Goal: Task Accomplishment & Management: Complete application form

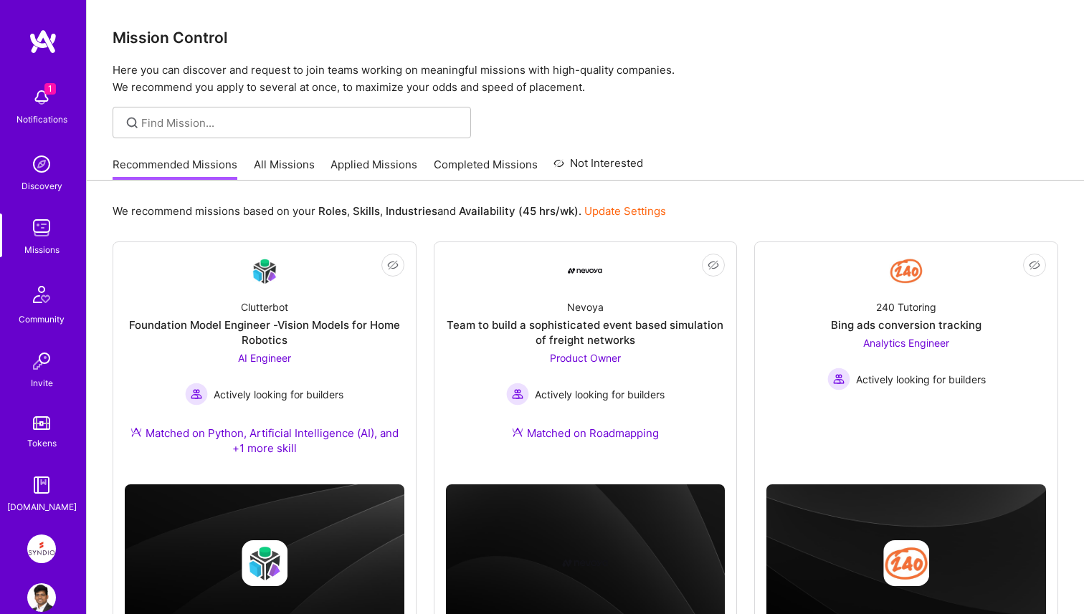
click at [38, 117] on div "Notifications" at bounding box center [41, 119] width 51 height 15
click at [553, 151] on div "1 1 Notifications Discovery Missions Community Invite Tokens [DOMAIN_NAME] Synd…" at bounding box center [542, 555] width 1084 height 1111
click at [395, 166] on link "Applied Missions" at bounding box center [373, 169] width 87 height 24
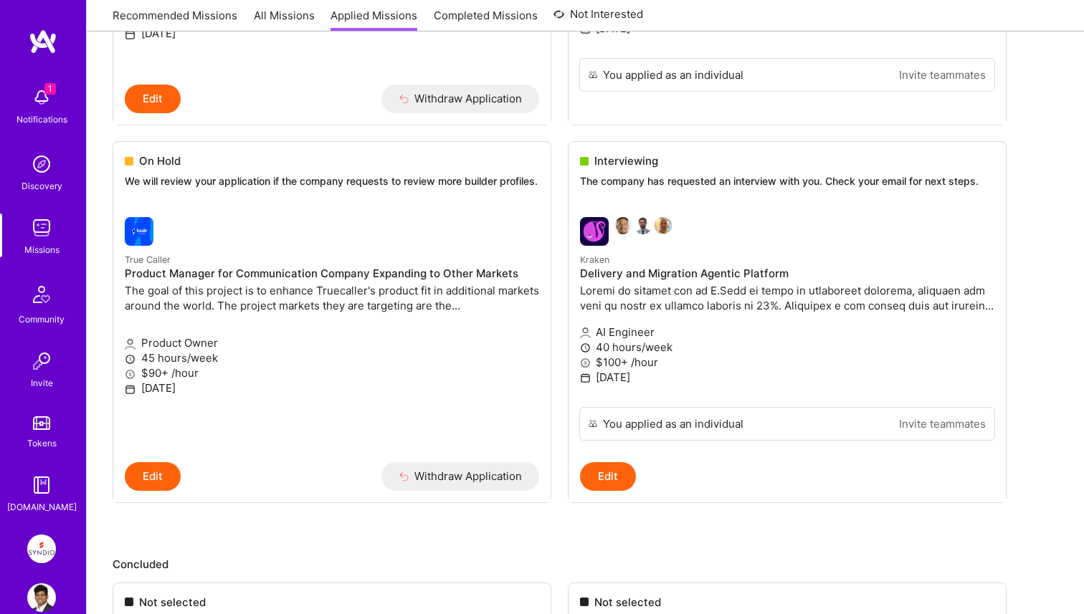
scroll to position [1877, 0]
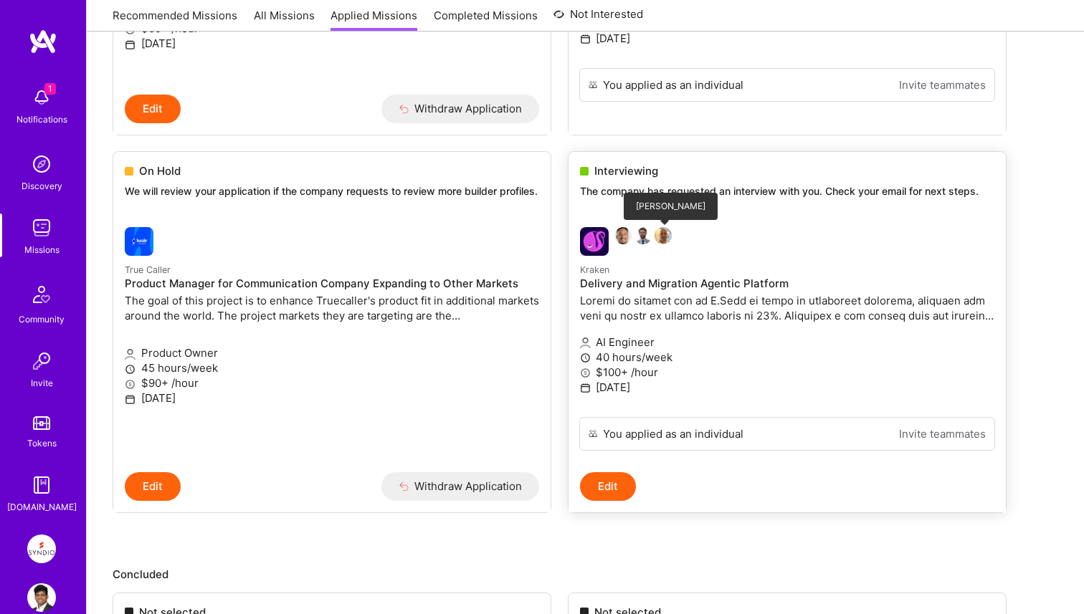
click at [667, 241] on img at bounding box center [662, 235] width 17 height 17
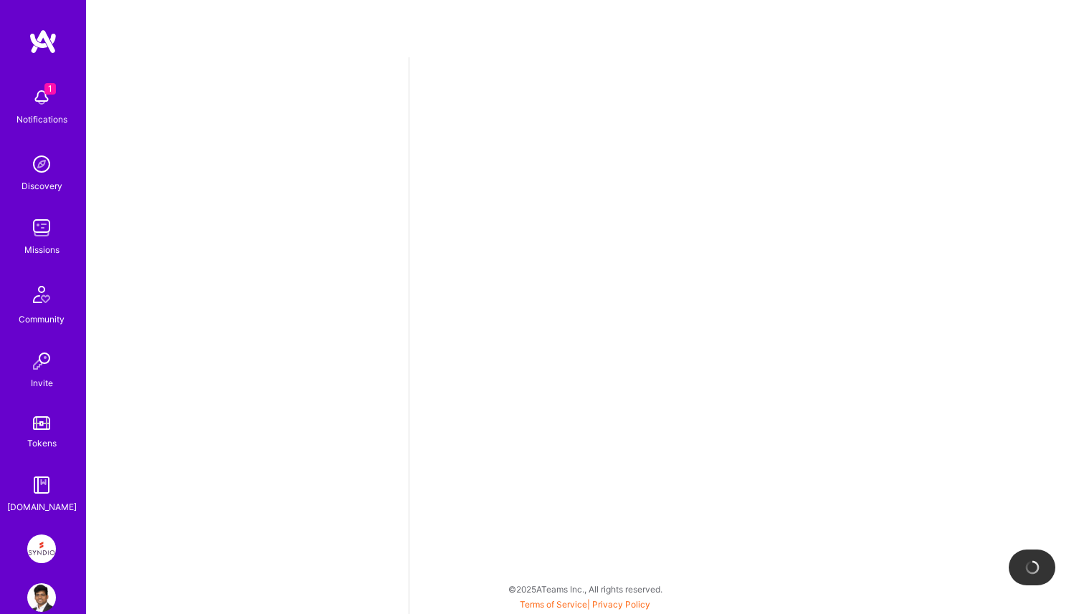
select select "IN"
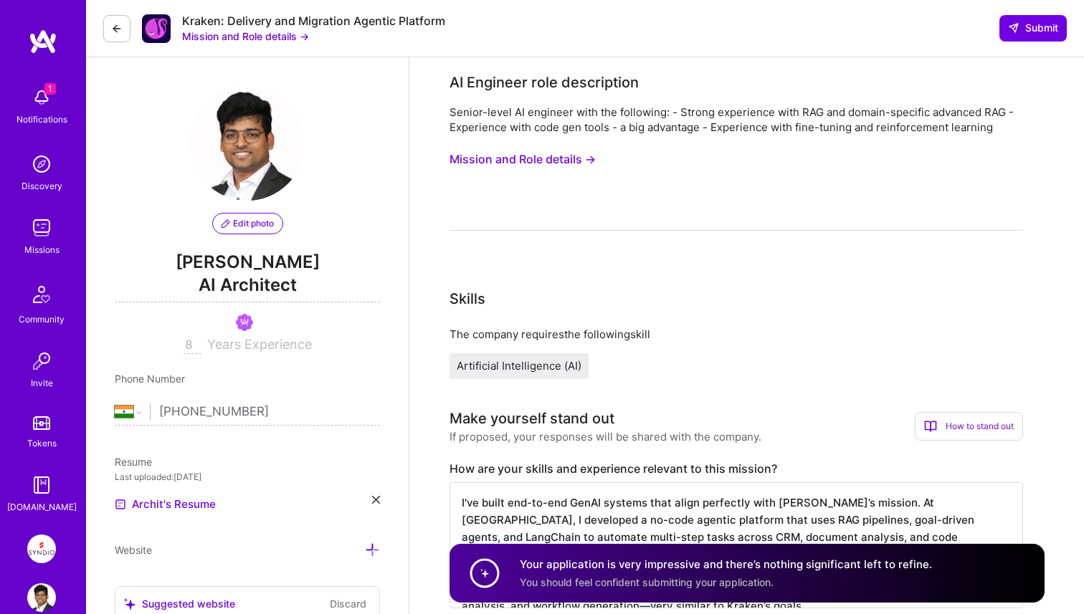
click at [41, 106] on img at bounding box center [41, 97] width 29 height 29
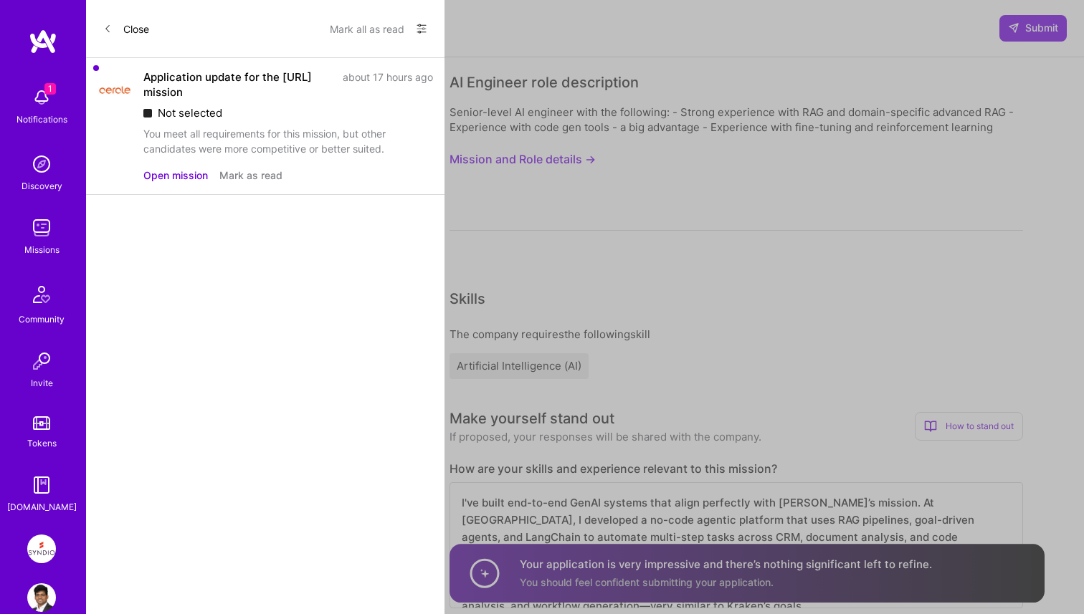
click at [123, 24] on button "Close" at bounding box center [126, 28] width 46 height 23
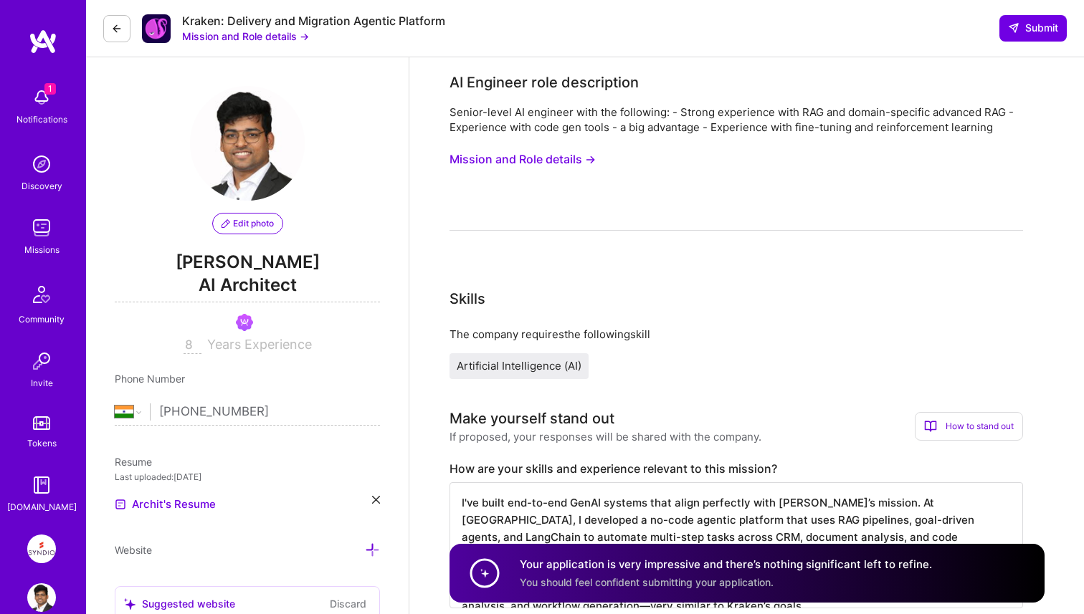
click at [218, 34] on button "Mission and Role details →" at bounding box center [245, 36] width 127 height 15
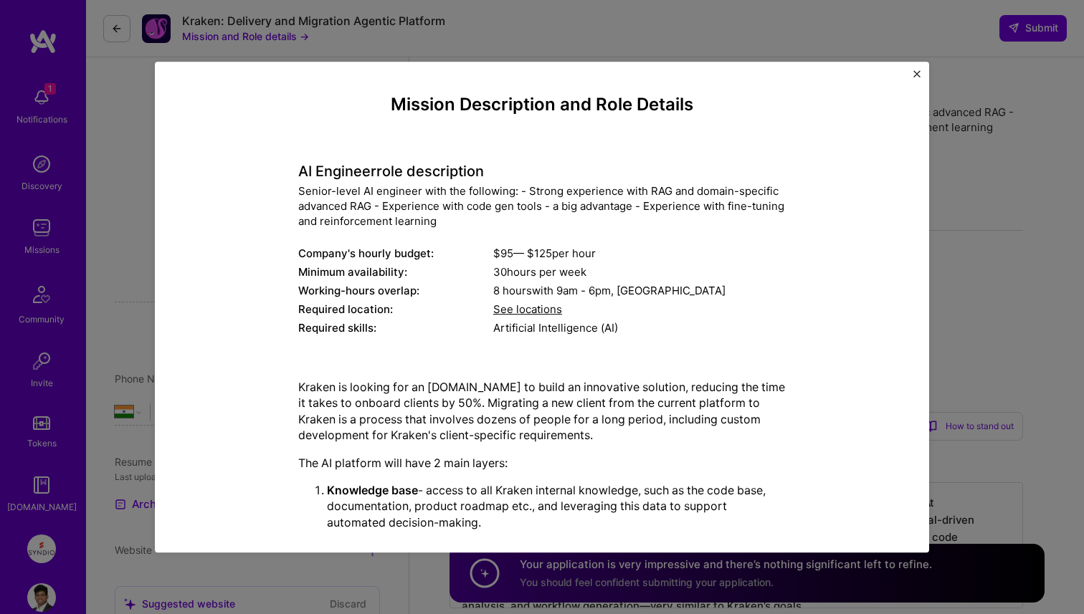
click at [285, 7] on div "Mission Description and Role Details AI Engineer role description Senior-level …" at bounding box center [542, 307] width 1084 height 614
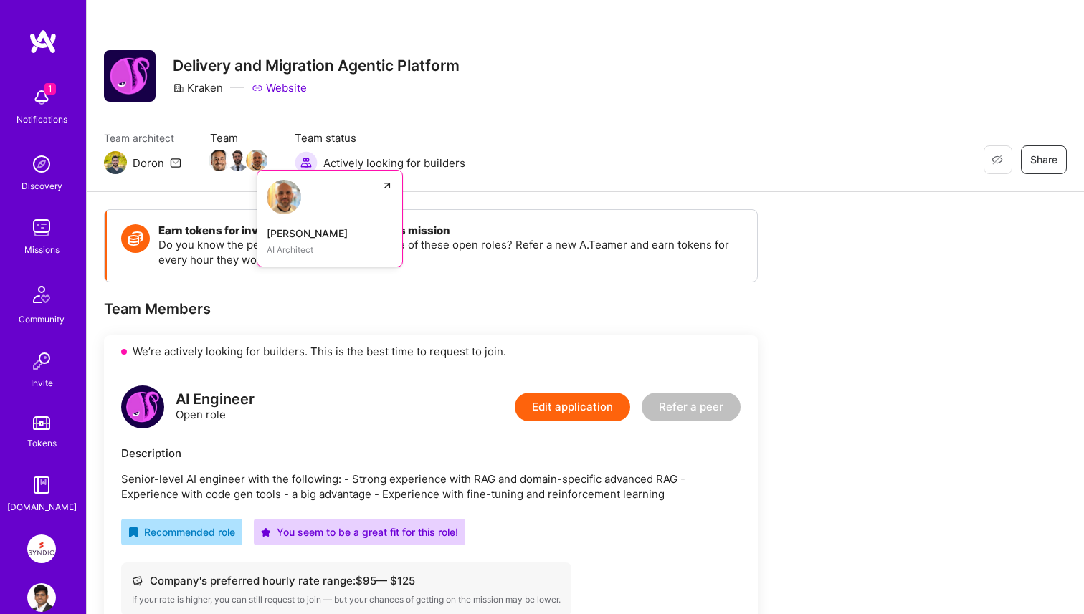
click at [254, 164] on img at bounding box center [257, 161] width 22 height 22
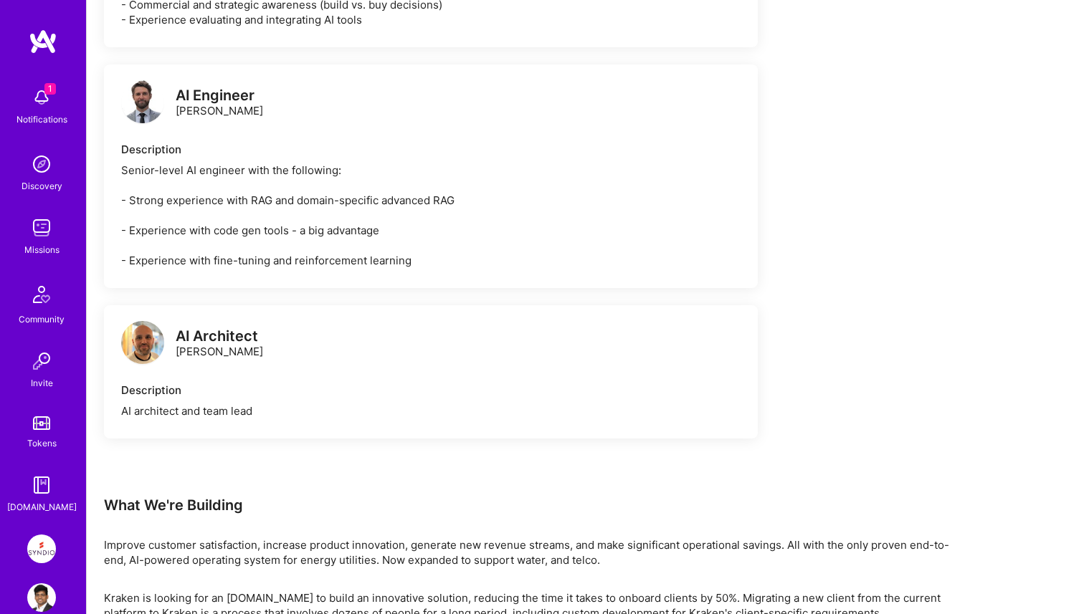
scroll to position [961, 0]
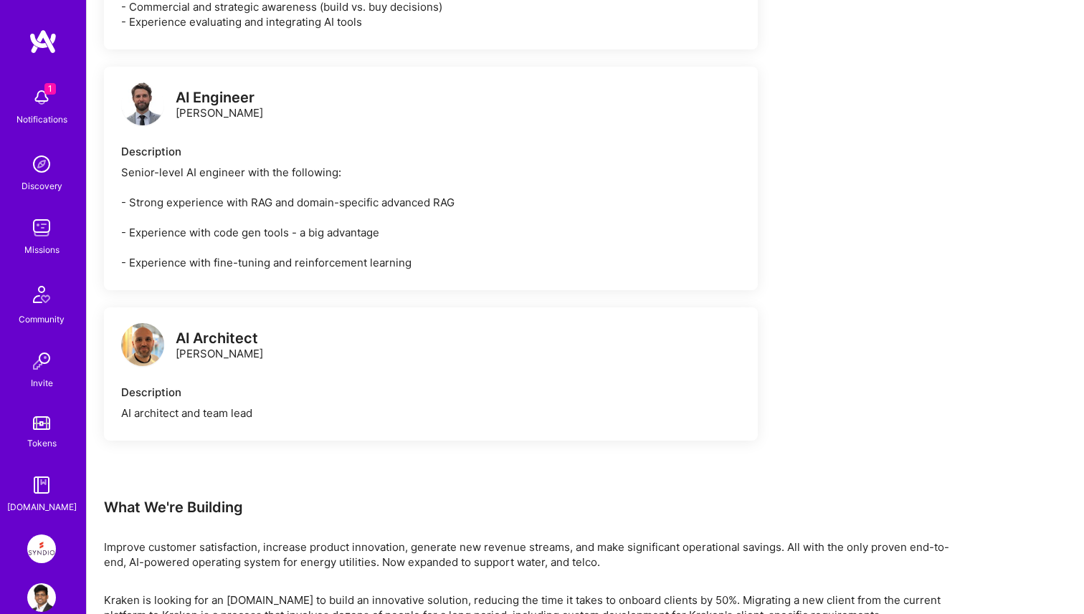
click at [211, 110] on div "AI Engineer Daniel Scain" at bounding box center [219, 105] width 87 height 30
click at [210, 210] on div "Senior-level AI engineer with the following: - Strong experience with RAG and d…" at bounding box center [430, 217] width 619 height 105
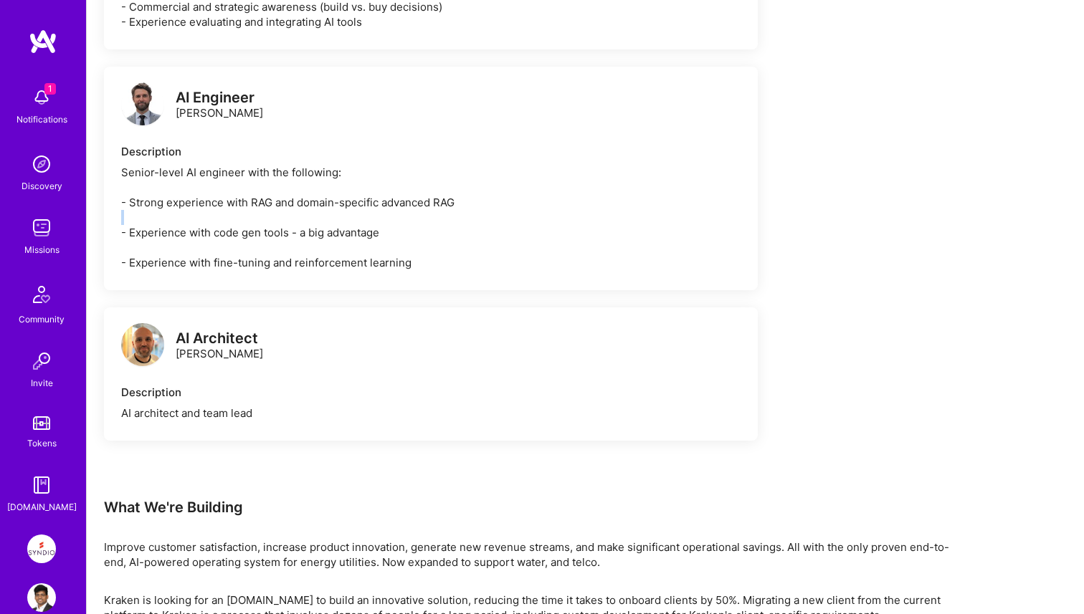
click at [210, 210] on div "Senior-level AI engineer with the following: - Strong experience with RAG and d…" at bounding box center [430, 217] width 619 height 105
click at [210, 242] on div "Senior-level AI engineer with the following: - Strong experience with RAG and d…" at bounding box center [430, 217] width 619 height 105
click at [210, 270] on div "Senior-level AI engineer with the following: - Strong experience with RAG and d…" at bounding box center [430, 217] width 619 height 105
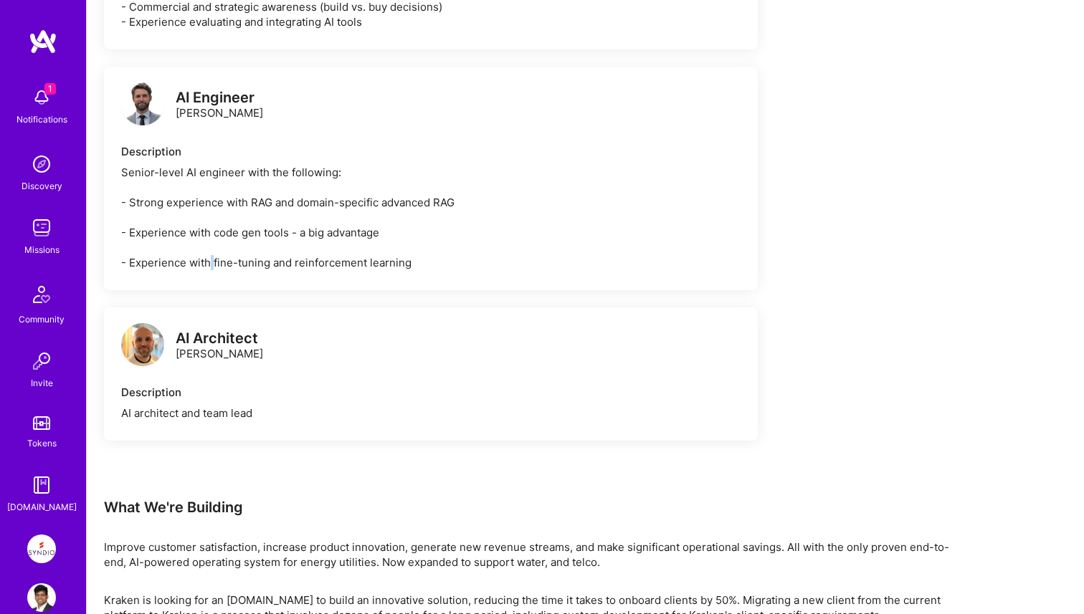
click at [210, 270] on div "Senior-level AI engineer with the following: - Strong experience with RAG and d…" at bounding box center [430, 217] width 619 height 105
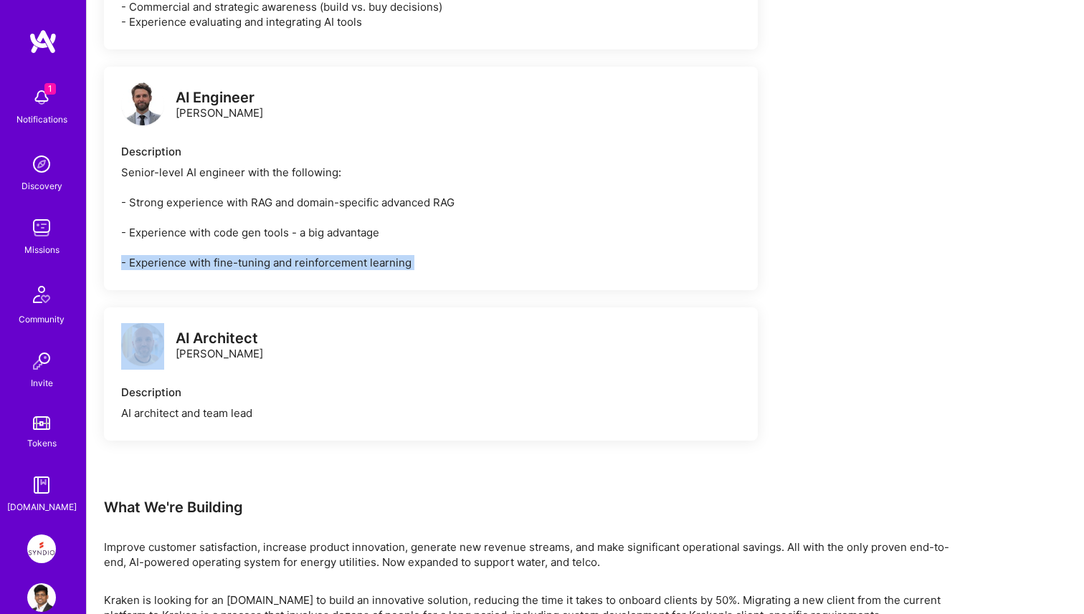
click at [210, 270] on div "Senior-level AI engineer with the following: - Strong experience with RAG and d…" at bounding box center [430, 217] width 619 height 105
click at [149, 113] on img at bounding box center [142, 103] width 43 height 43
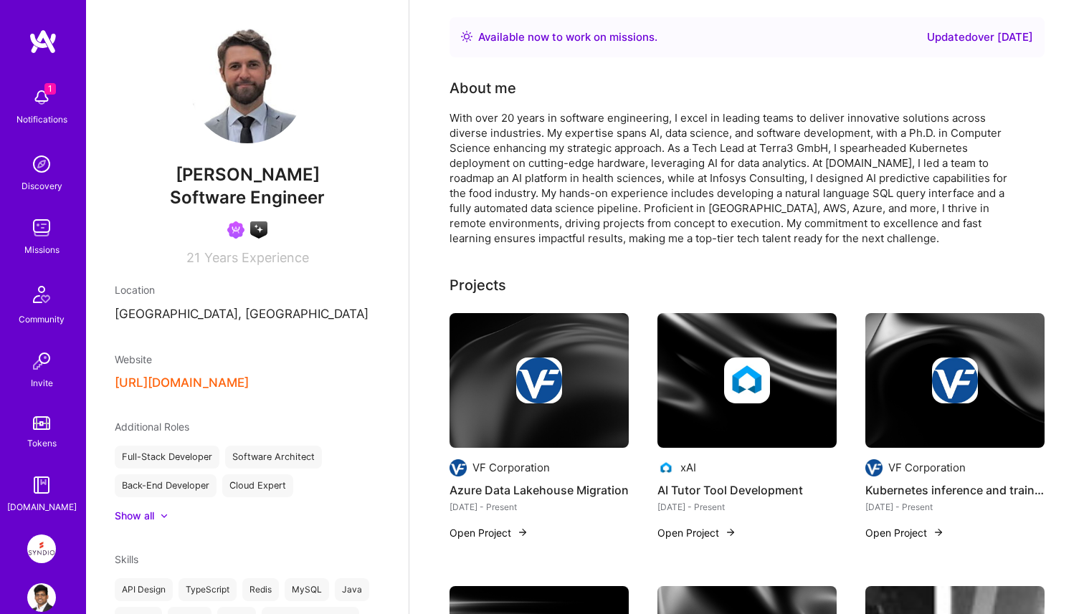
click at [226, 383] on button "https://github.com/dscain" at bounding box center [182, 383] width 134 height 15
click at [717, 399] on div at bounding box center [746, 381] width 179 height 46
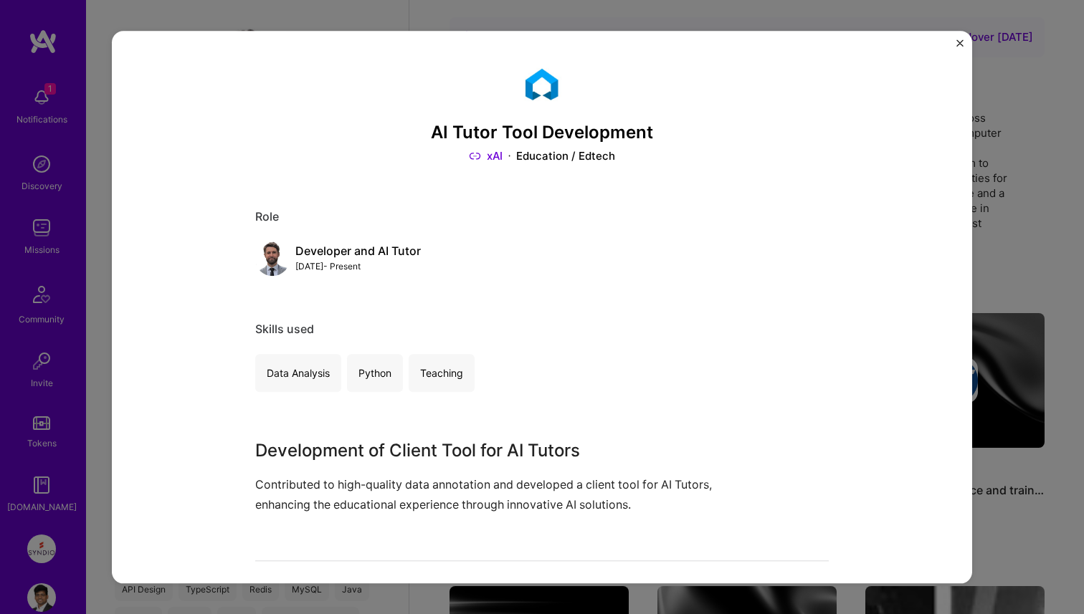
click at [494, 152] on link "xAI" at bounding box center [486, 156] width 34 height 15
click at [958, 42] on img "Close" at bounding box center [959, 42] width 7 height 7
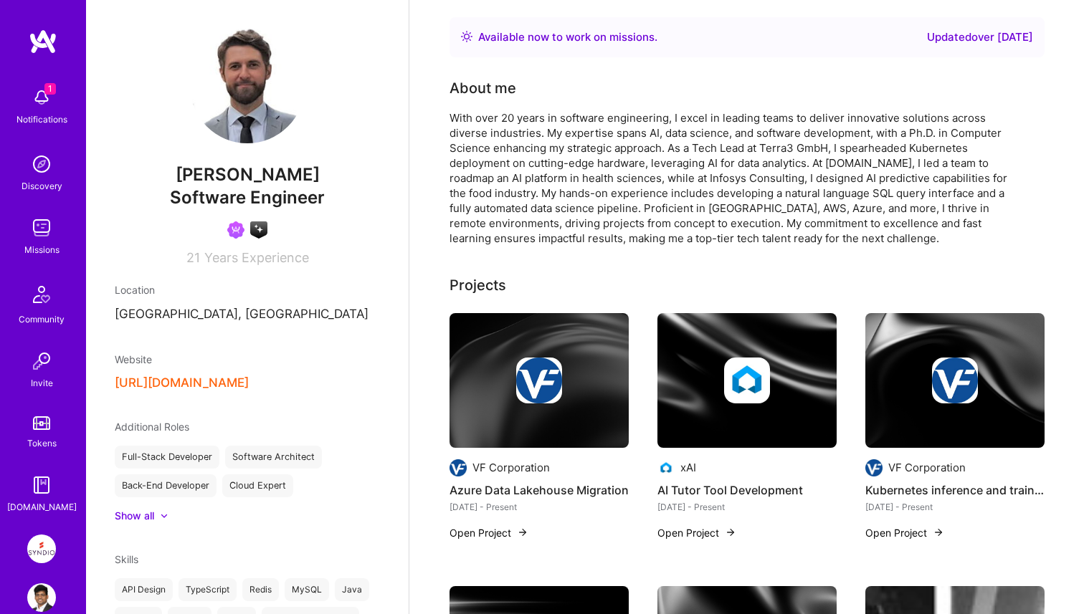
click at [249, 94] on img at bounding box center [247, 86] width 115 height 115
click at [54, 97] on img at bounding box center [41, 97] width 29 height 29
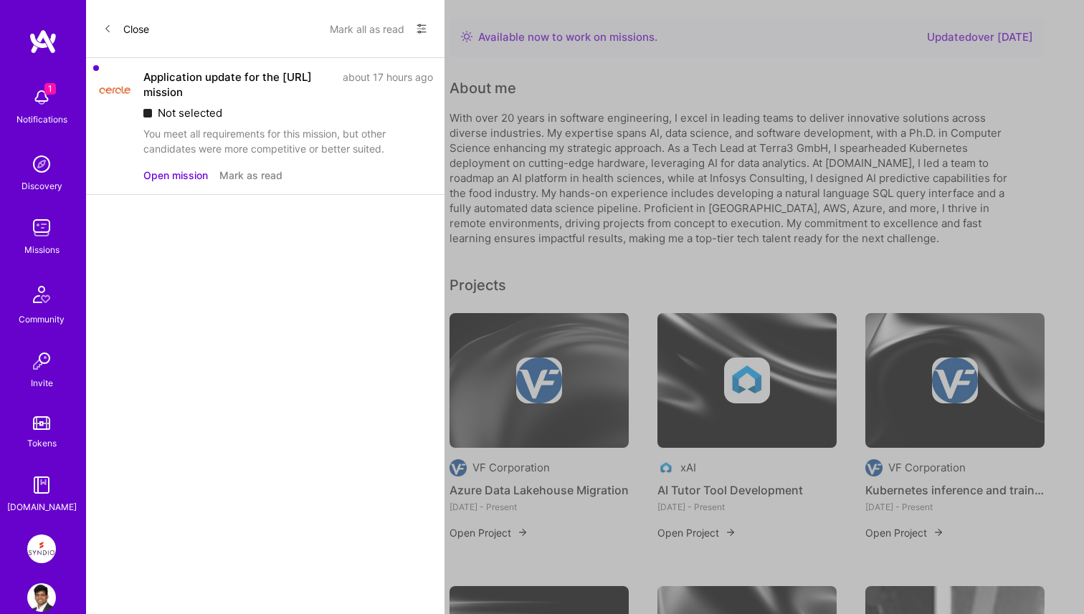
click at [414, 161] on div "Application update for the Cercle.ai mission about 17 hours ago Not selected Yo…" at bounding box center [288, 126] width 290 height 113
